Goal: Find specific page/section: Find specific page/section

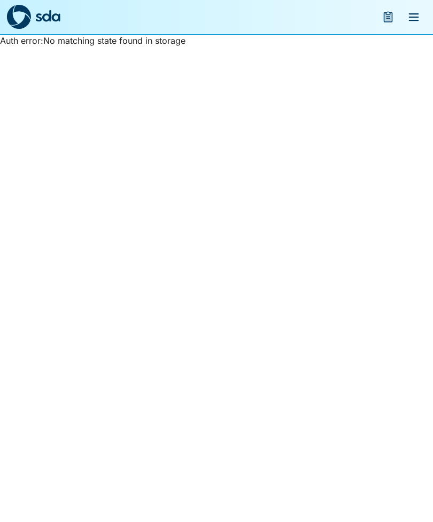
click at [415, 19] on icon "menu" at bounding box center [413, 17] width 13 height 13
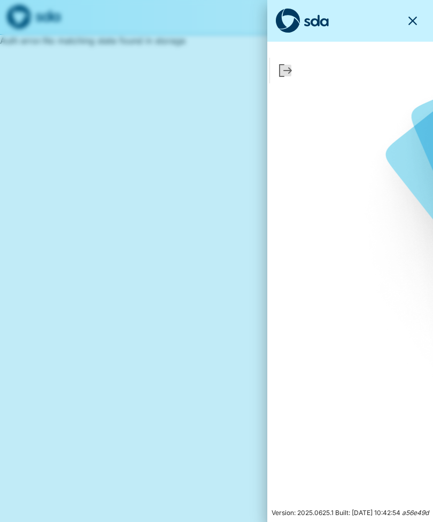
click at [416, 24] on icon "button" at bounding box center [412, 21] width 9 height 9
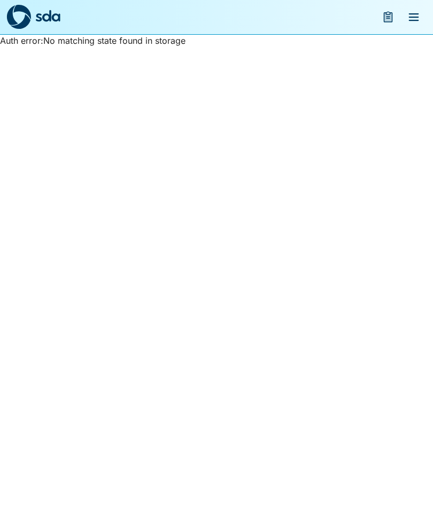
click at [388, 20] on icon "menu" at bounding box center [388, 17] width 8 height 9
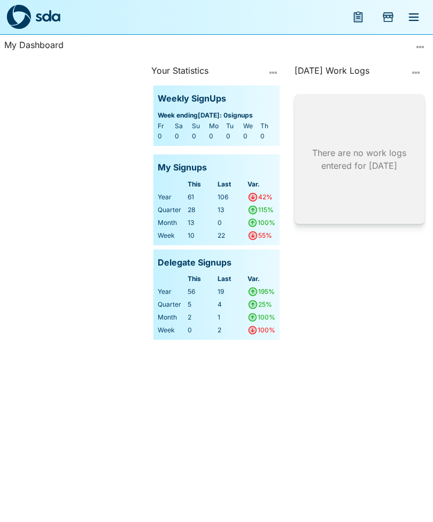
click at [414, 22] on icon "menu" at bounding box center [413, 17] width 13 height 13
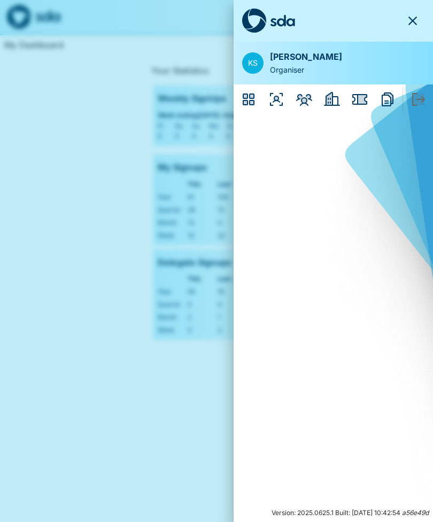
click at [280, 103] on icon "Organisers" at bounding box center [276, 99] width 17 height 17
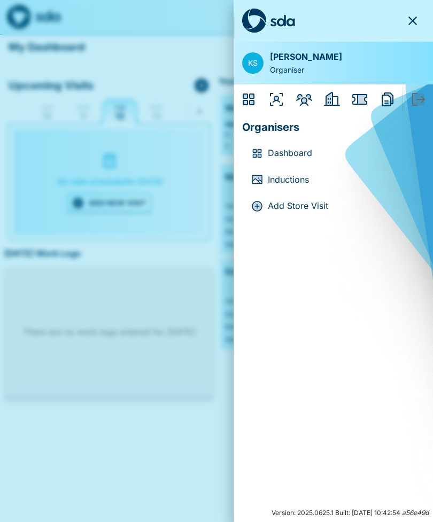
click at [306, 98] on icon "Members" at bounding box center [304, 100] width 16 height 12
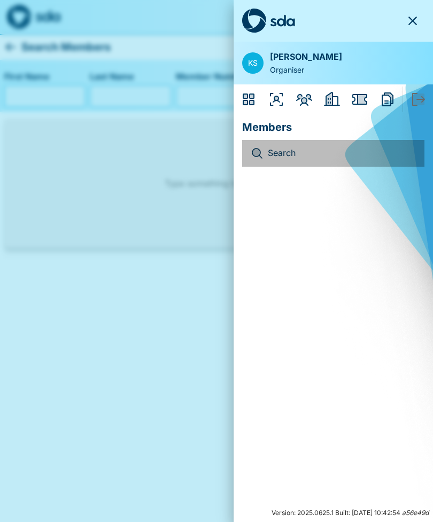
click at [298, 149] on p "Search" at bounding box center [342, 153] width 148 height 14
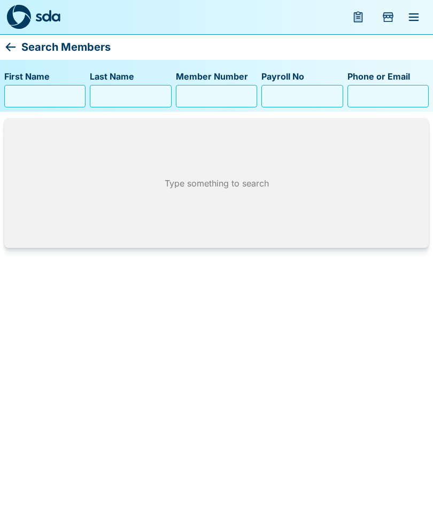
click at [57, 101] on input "First Name" at bounding box center [45, 96] width 72 height 17
type input "*"
click at [131, 96] on input "Last Name" at bounding box center [131, 96] width 72 height 17
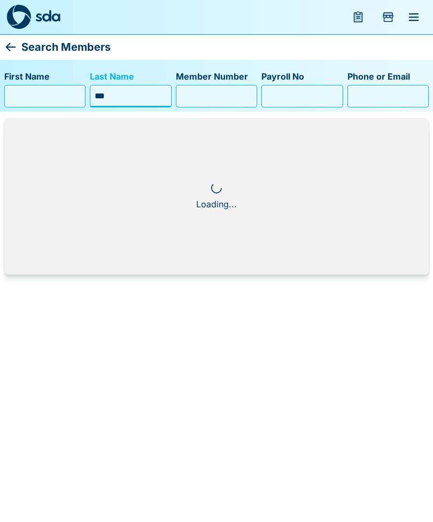
type input "*"
click at [57, 104] on input "First Name" at bounding box center [45, 96] width 72 height 17
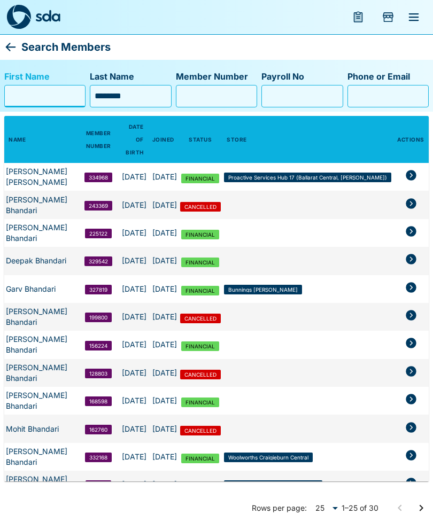
click at [140, 103] on input "********" at bounding box center [131, 96] width 72 height 17
type input "*"
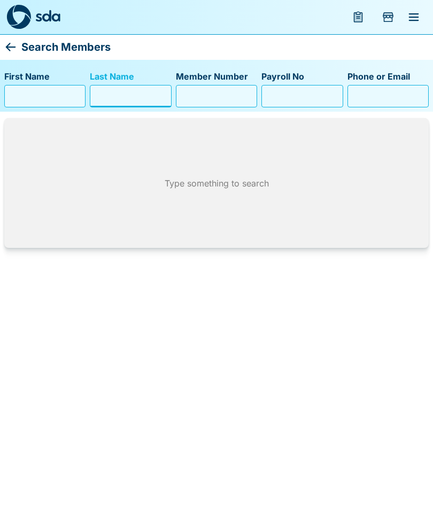
click at [412, 14] on icon "menu" at bounding box center [414, 16] width 10 height 7
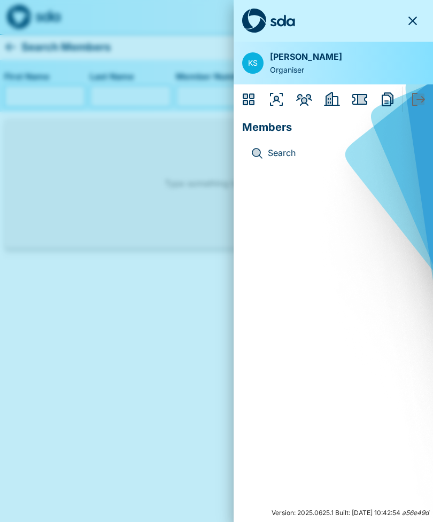
click at [331, 104] on icon "Employers" at bounding box center [332, 99] width 16 height 14
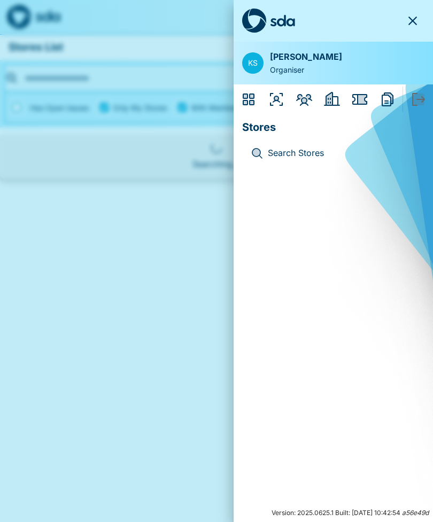
click at [129, 52] on div at bounding box center [216, 261] width 433 height 522
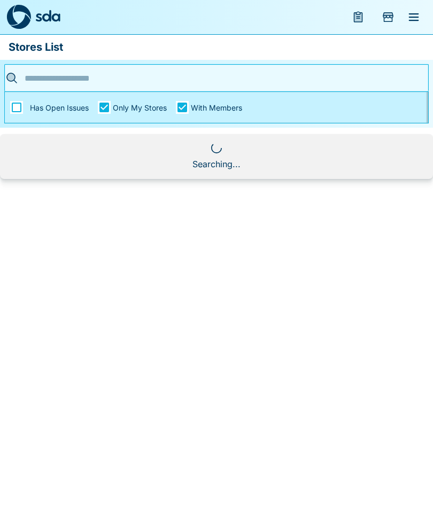
click at [243, 80] on input "text" at bounding box center [213, 78] width 382 height 17
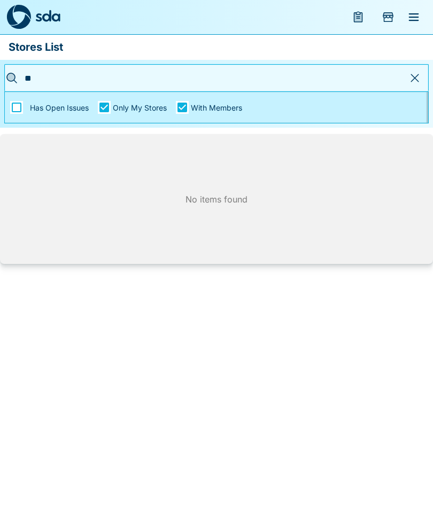
type input "*"
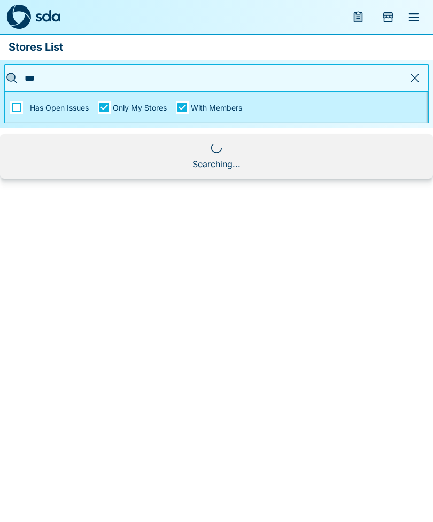
type input "*"
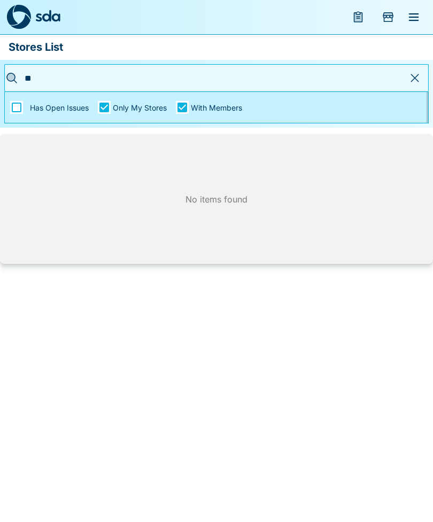
type input "***"
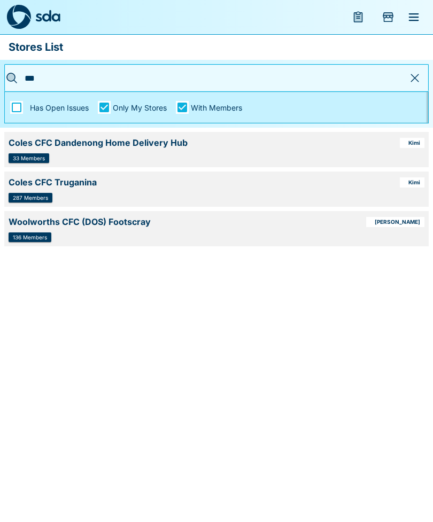
click at [367, 191] on div "Coles CFC Truganina Kimi 287 Members" at bounding box center [216, 189] width 424 height 35
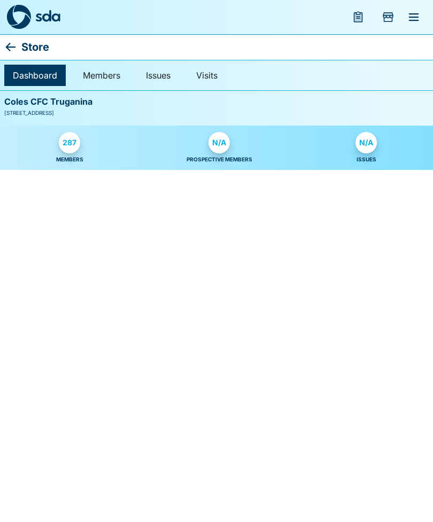
click at [65, 151] on div "287" at bounding box center [69, 142] width 21 height 21
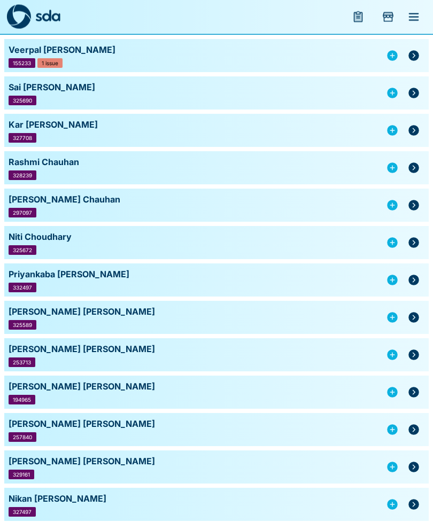
scroll to position [1937, 0]
